Goal: Feedback & Contribution: Contribute content

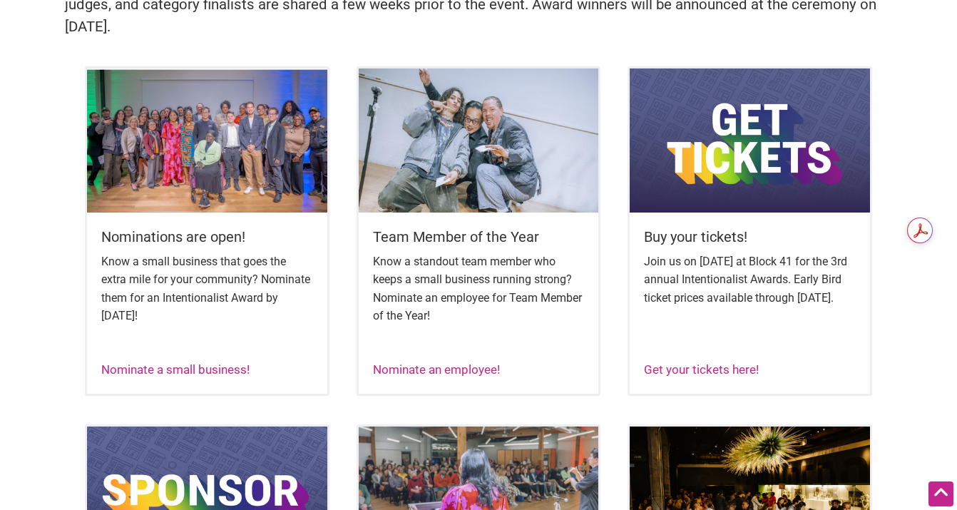
scroll to position [608, 0]
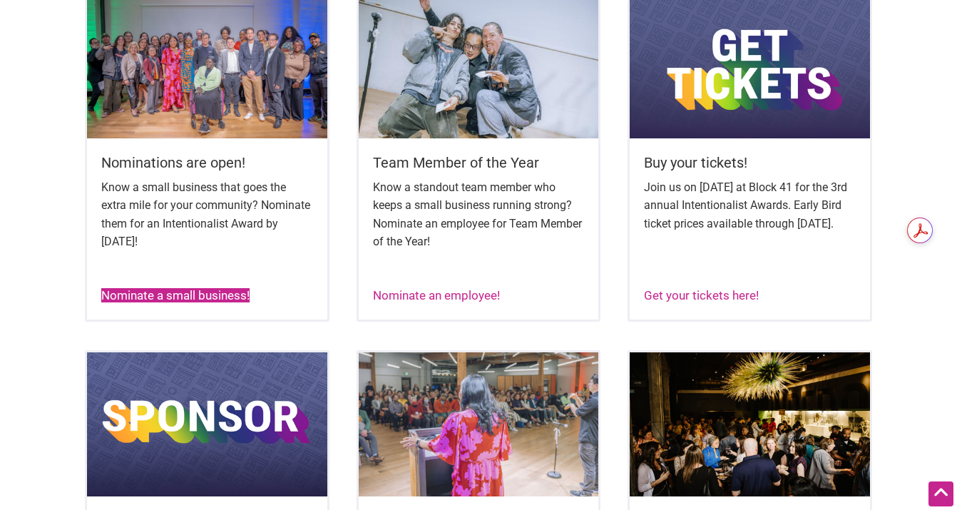
click at [199, 295] on link "Nominate a small business!" at bounding box center [175, 295] width 148 height 14
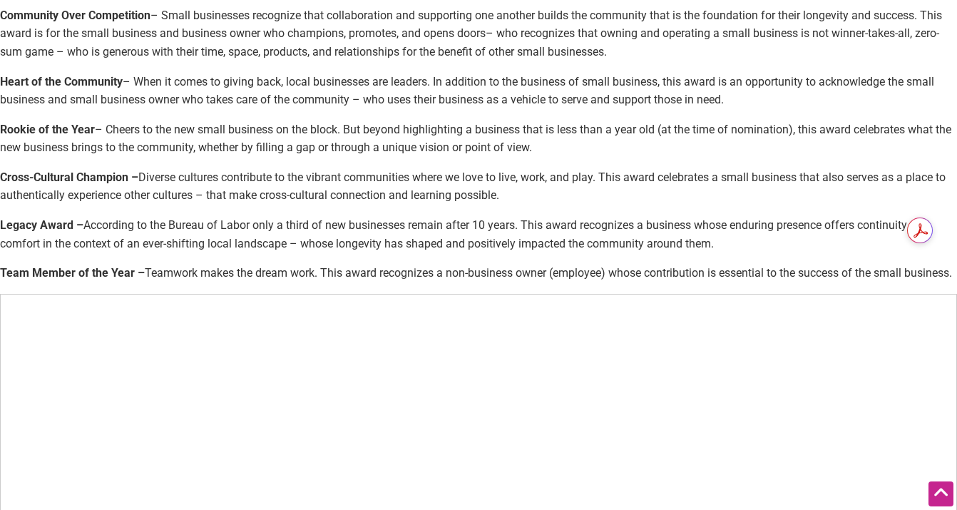
scroll to position [635, 0]
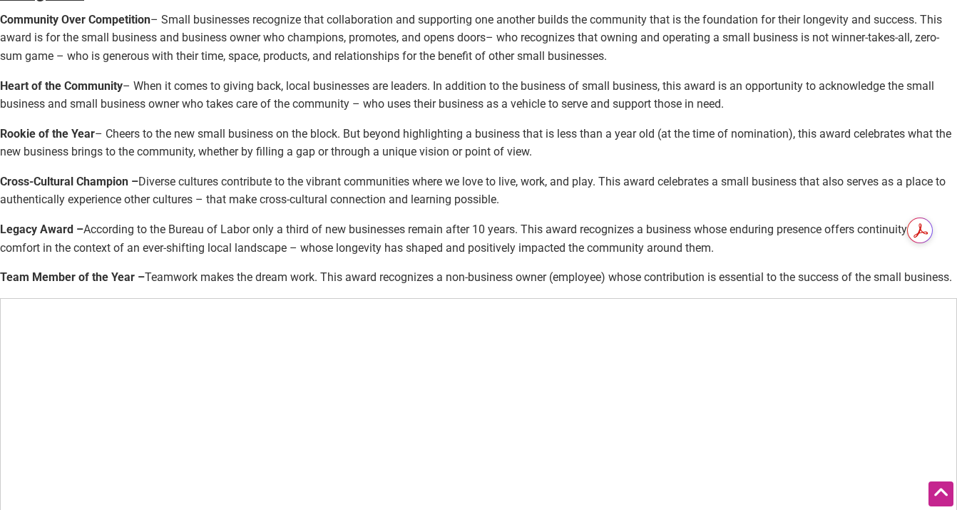
click at [73, 150] on p "Rookie of the Year – Cheers to the new small business on the block. But beyond …" at bounding box center [478, 143] width 957 height 36
drag, startPoint x: 556, startPoint y: 153, endPoint x: 0, endPoint y: 138, distance: 556.3
click at [0, 138] on p "Rookie of the Year – Cheers to the new small business on the block. But beyond …" at bounding box center [478, 143] width 957 height 36
copy p "Rookie of the Year – Cheers to the new small business on the block. But beyond …"
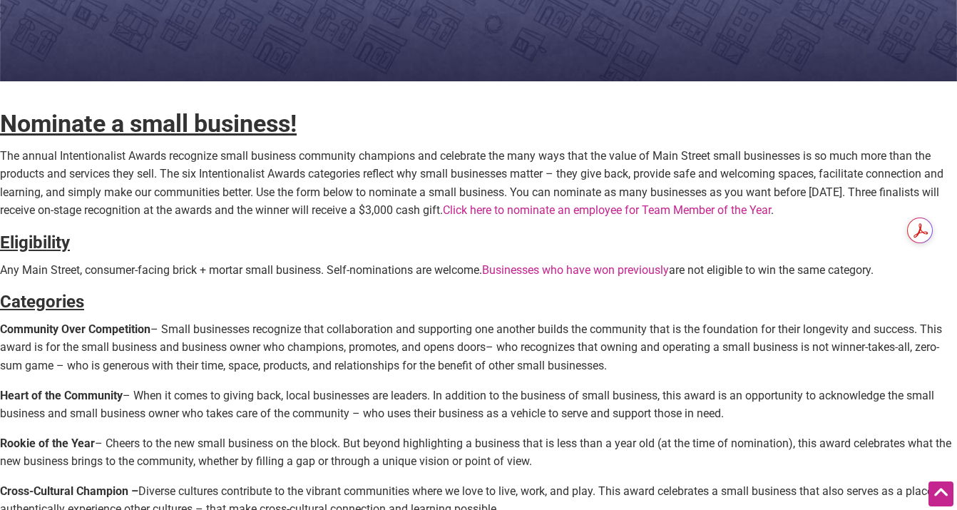
scroll to position [327, 0]
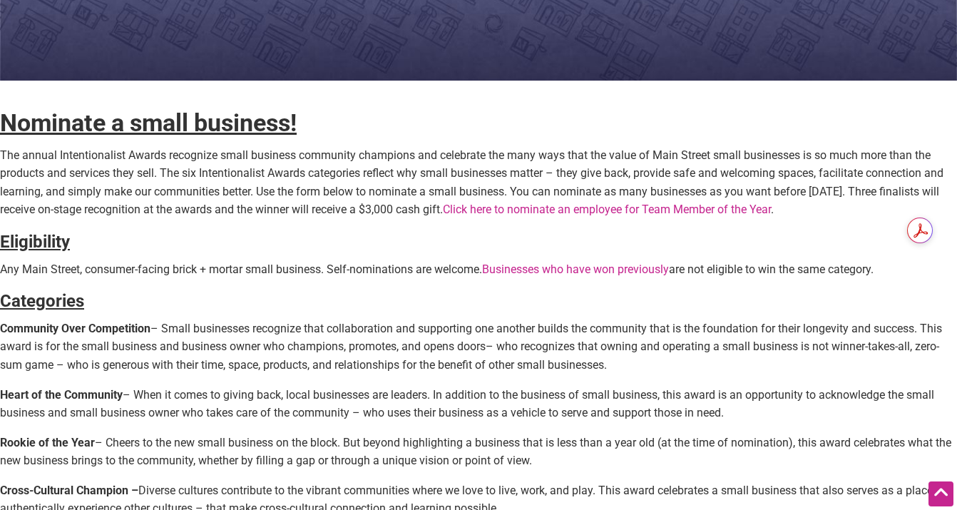
click at [257, 448] on p "Rookie of the Year – Cheers to the new small business on the block. But beyond …" at bounding box center [478, 451] width 957 height 36
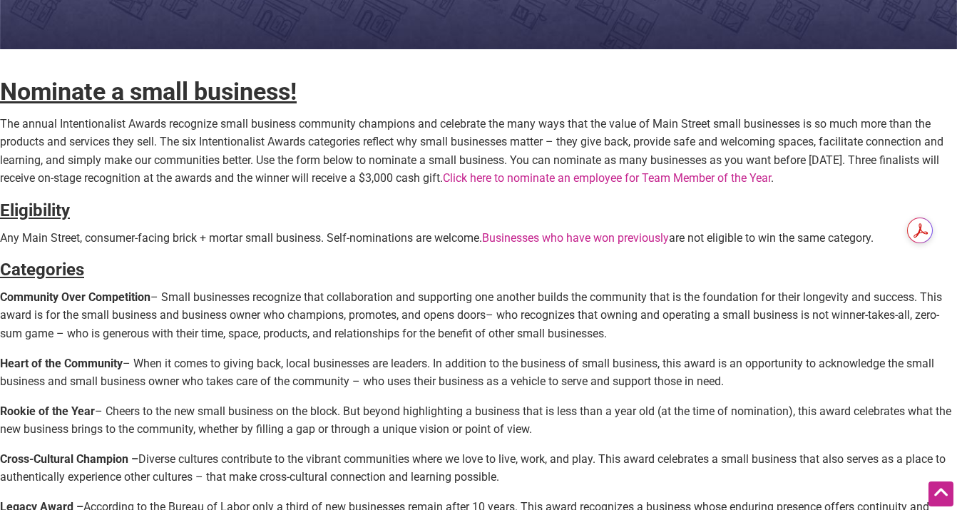
scroll to position [360, 0]
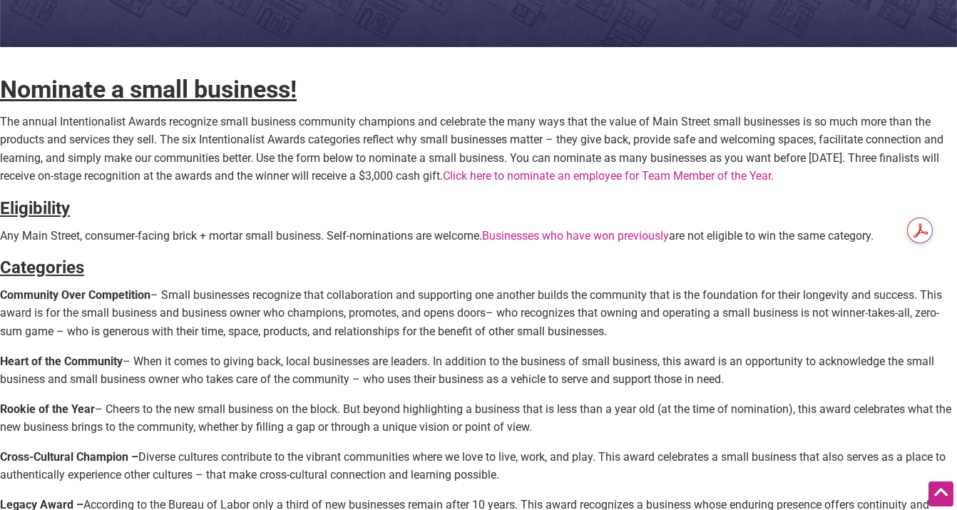
drag, startPoint x: 562, startPoint y: 427, endPoint x: -11, endPoint y: 411, distance: 573.5
copy p "Rookie of the Year – Cheers to the new small business on the block. But beyond …"
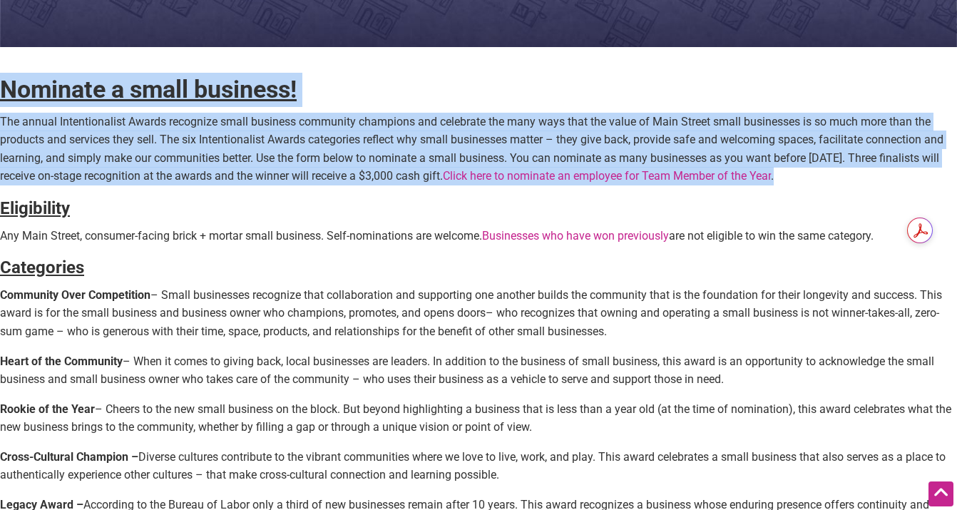
drag, startPoint x: 864, startPoint y: 180, endPoint x: -12, endPoint y: 88, distance: 881.1
copy div "Nominate a small business! The annual Intentionalist Awards recognize small bus…"
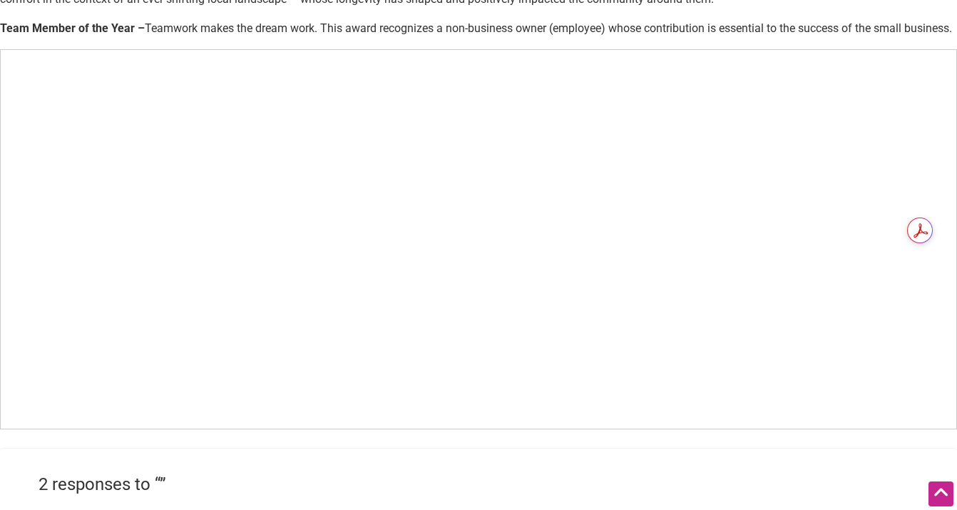
scroll to position [891, 0]
